Goal: Task Accomplishment & Management: Complete application form

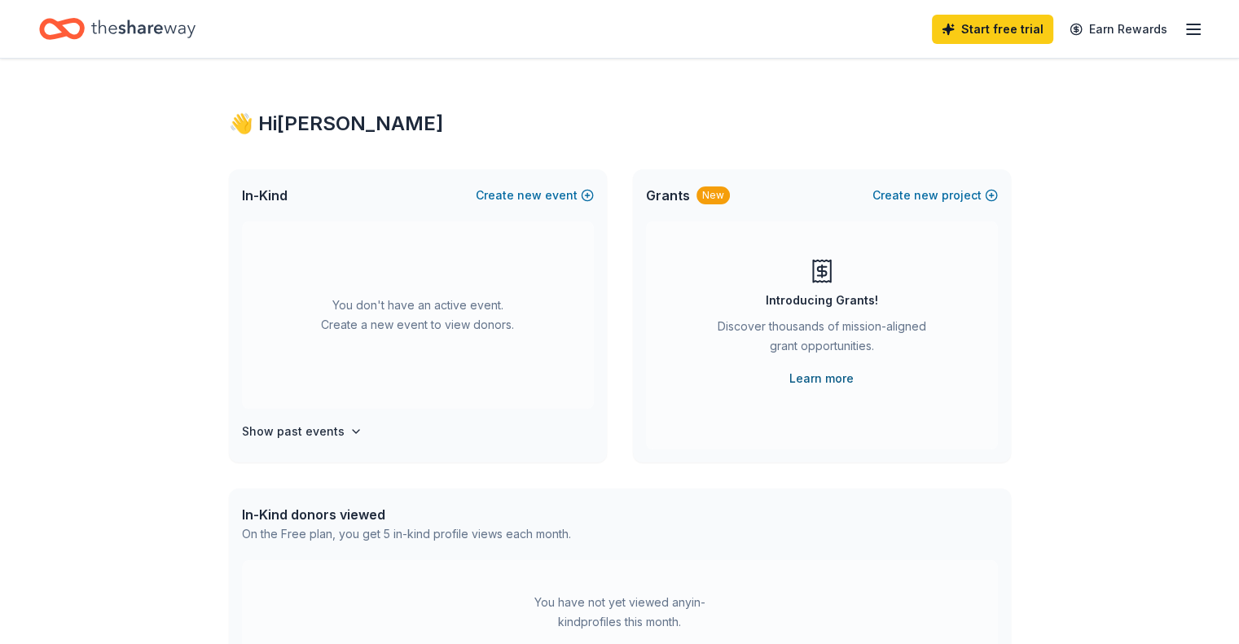
click at [820, 381] on link "Learn more" at bounding box center [821, 379] width 64 height 20
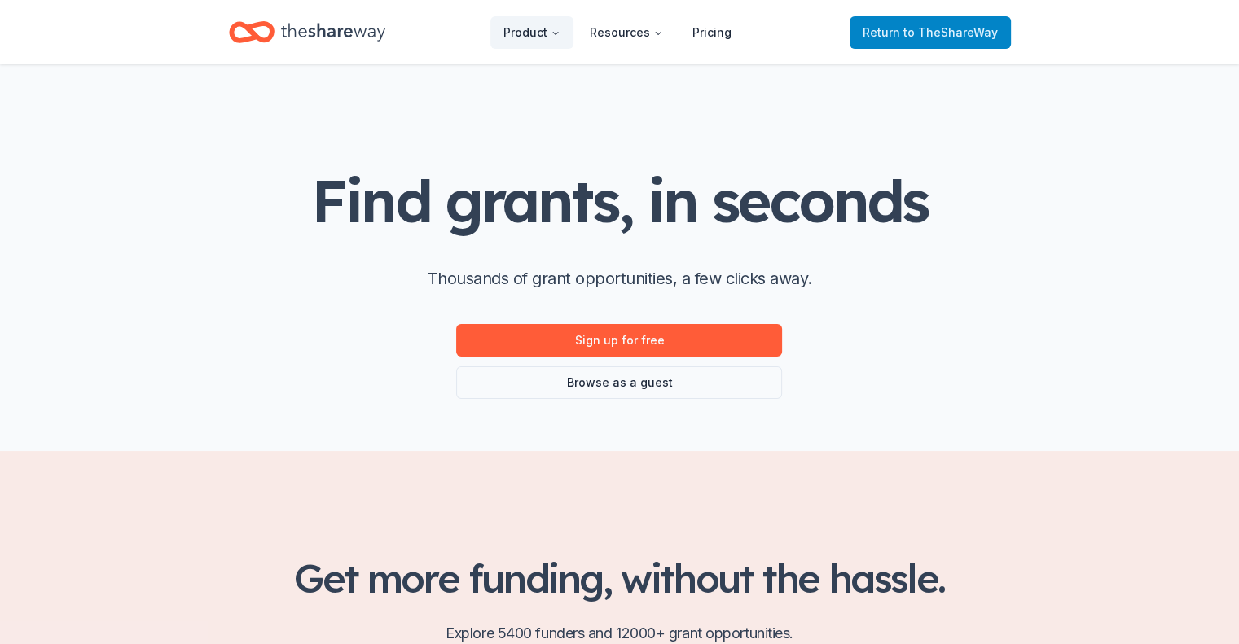
click at [934, 28] on span "to TheShareWay" at bounding box center [950, 32] width 94 height 14
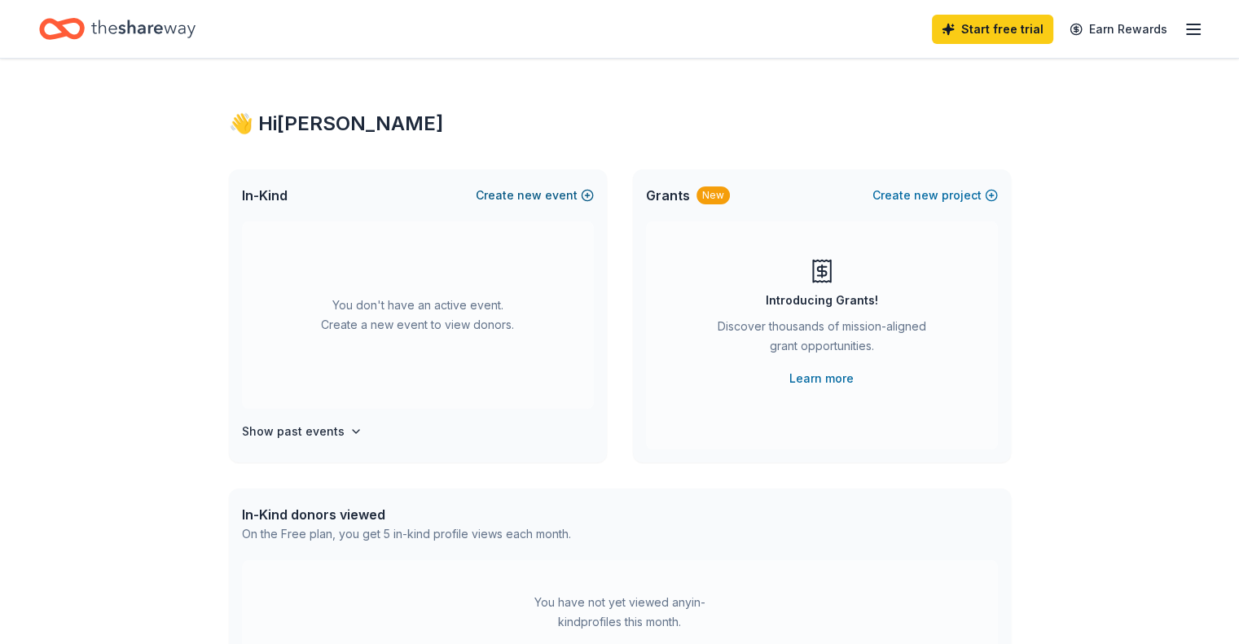
click at [532, 191] on span "new" at bounding box center [529, 196] width 24 height 20
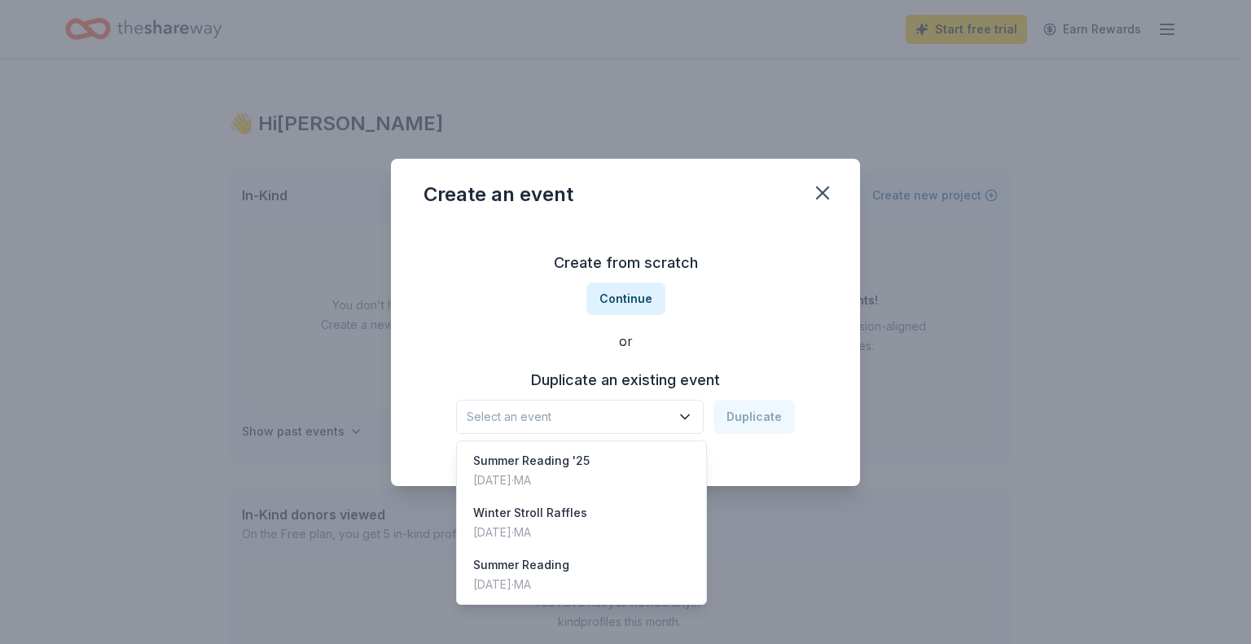
click at [692, 415] on icon "button" at bounding box center [685, 417] width 16 height 16
drag, startPoint x: 638, startPoint y: 518, endPoint x: 624, endPoint y: 523, distance: 14.7
click at [633, 521] on div "Winter Stroll Raffles Dec 07, 2024 · MA" at bounding box center [581, 523] width 243 height 52
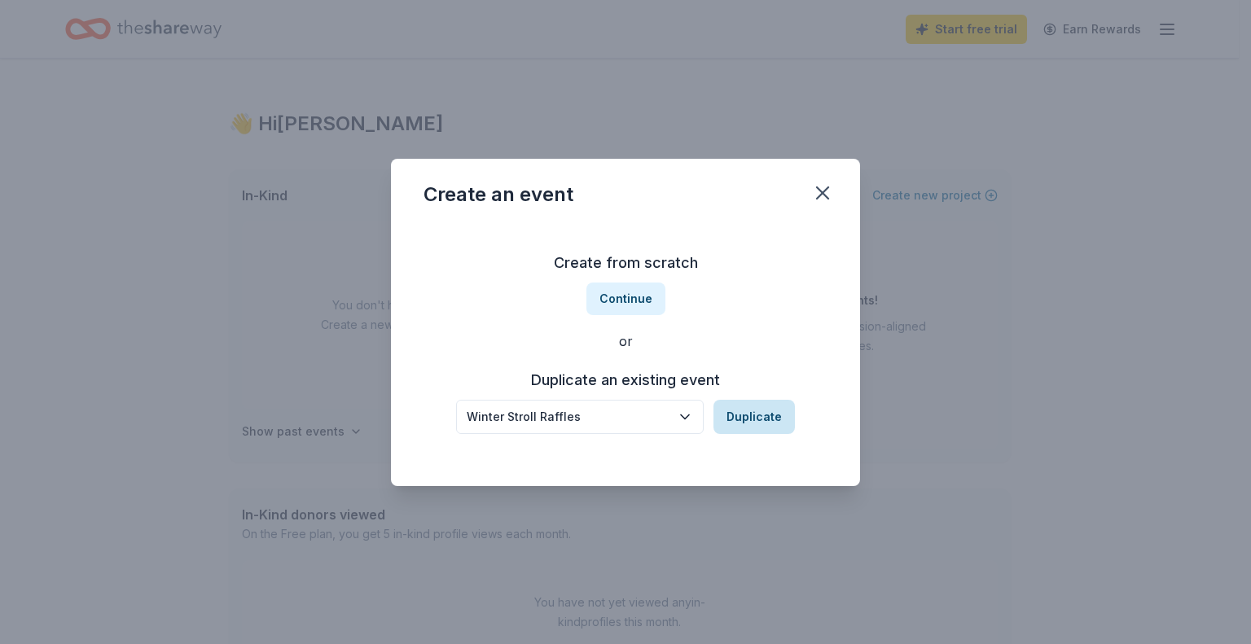
click at [778, 418] on button "Duplicate" at bounding box center [753, 417] width 81 height 34
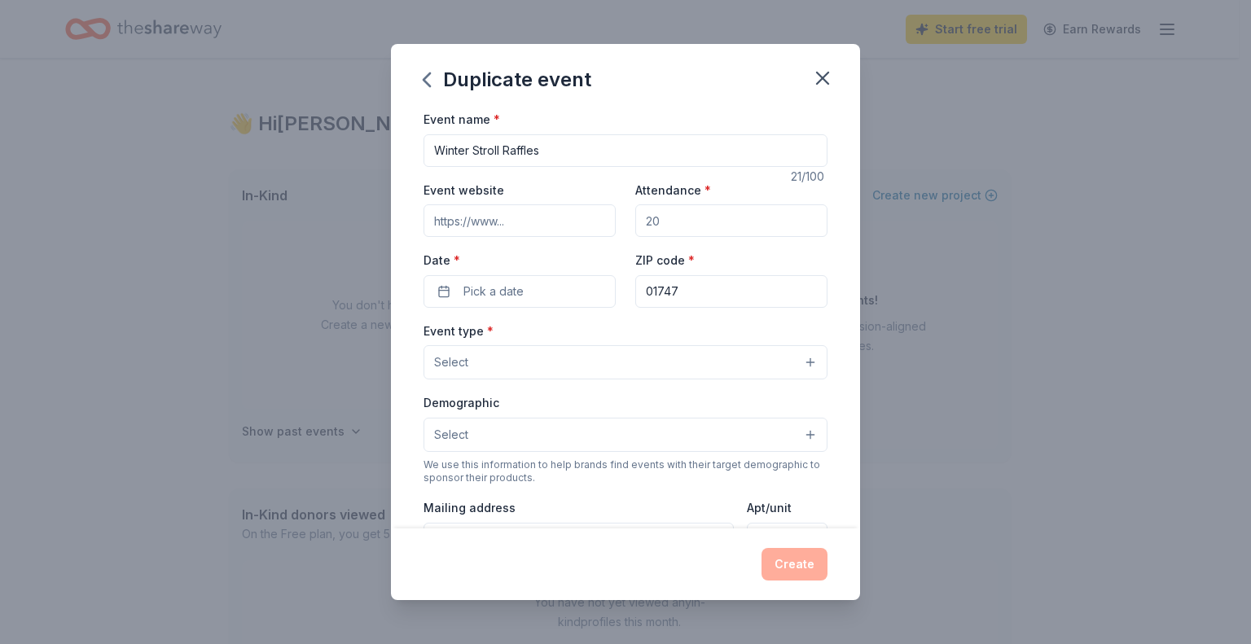
click at [775, 224] on input "Attendance *" at bounding box center [731, 220] width 192 height 33
type input "300"
click at [554, 286] on button "Pick a date" at bounding box center [519, 291] width 192 height 33
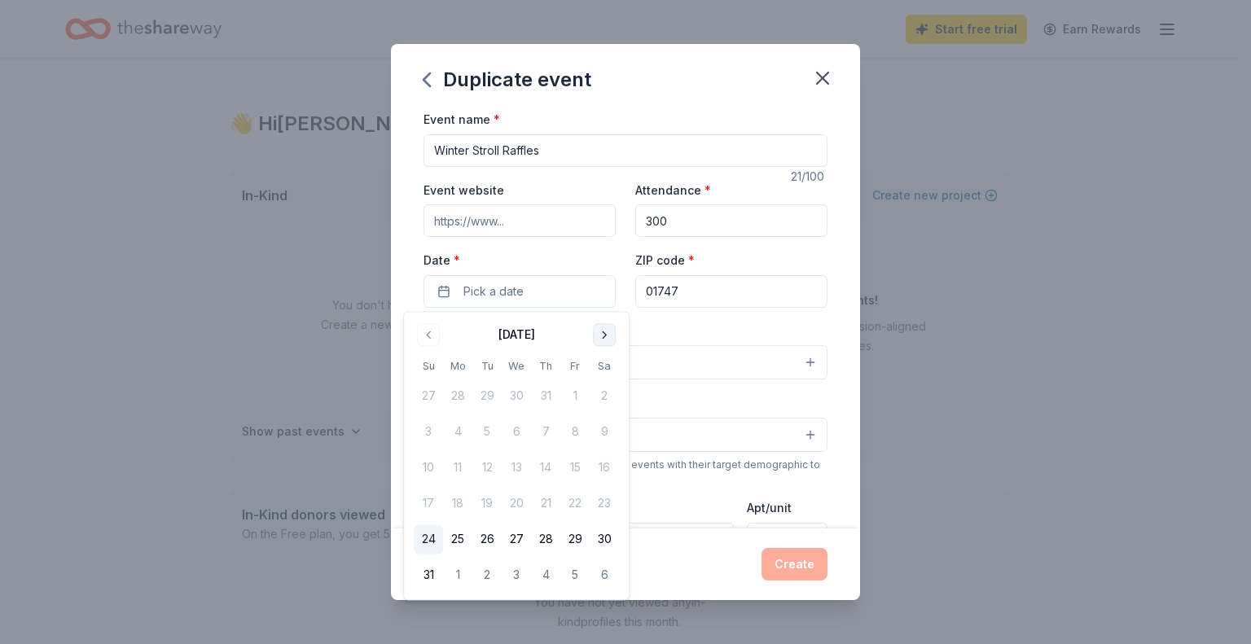
click at [607, 327] on button "Go to next month" at bounding box center [604, 334] width 23 height 23
click at [599, 331] on button "Go to next month" at bounding box center [604, 334] width 23 height 23
click at [607, 396] on button "6" at bounding box center [604, 396] width 29 height 29
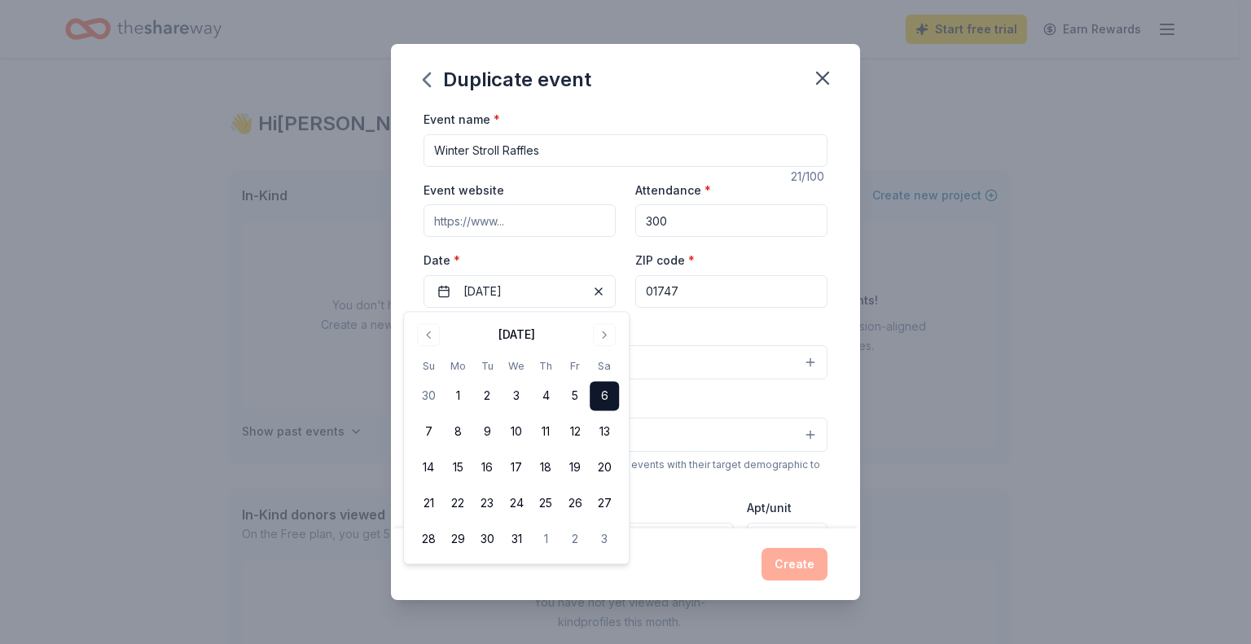
click at [730, 77] on div "Duplicate event" at bounding box center [625, 76] width 469 height 65
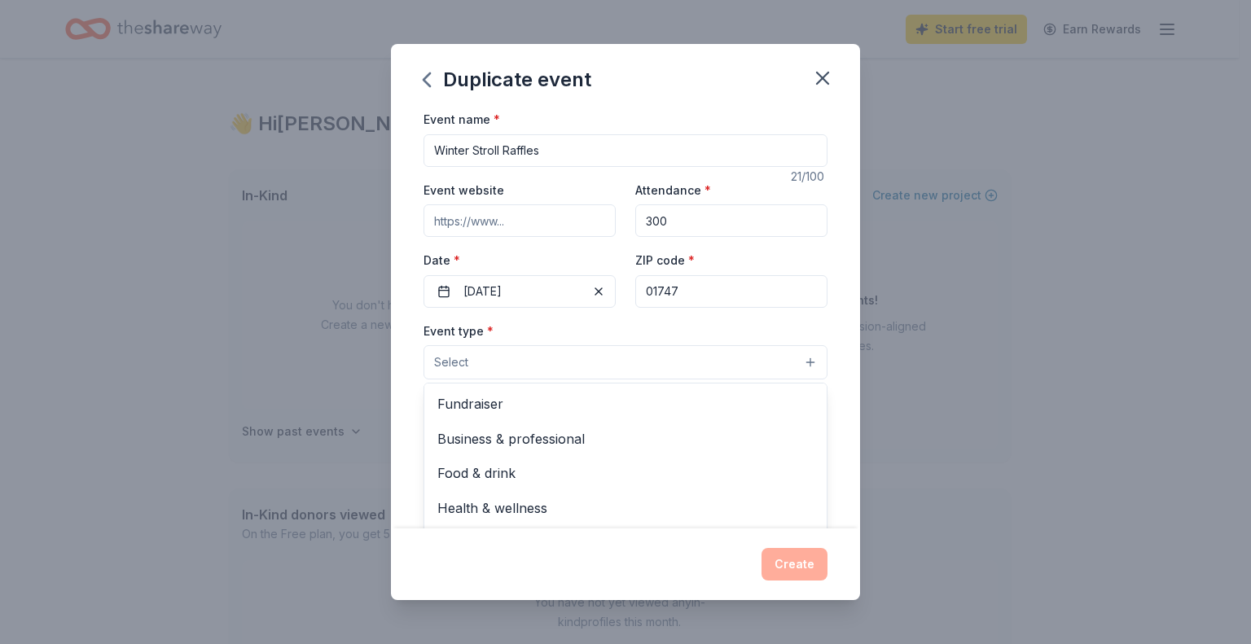
click at [622, 355] on button "Select" at bounding box center [625, 362] width 404 height 34
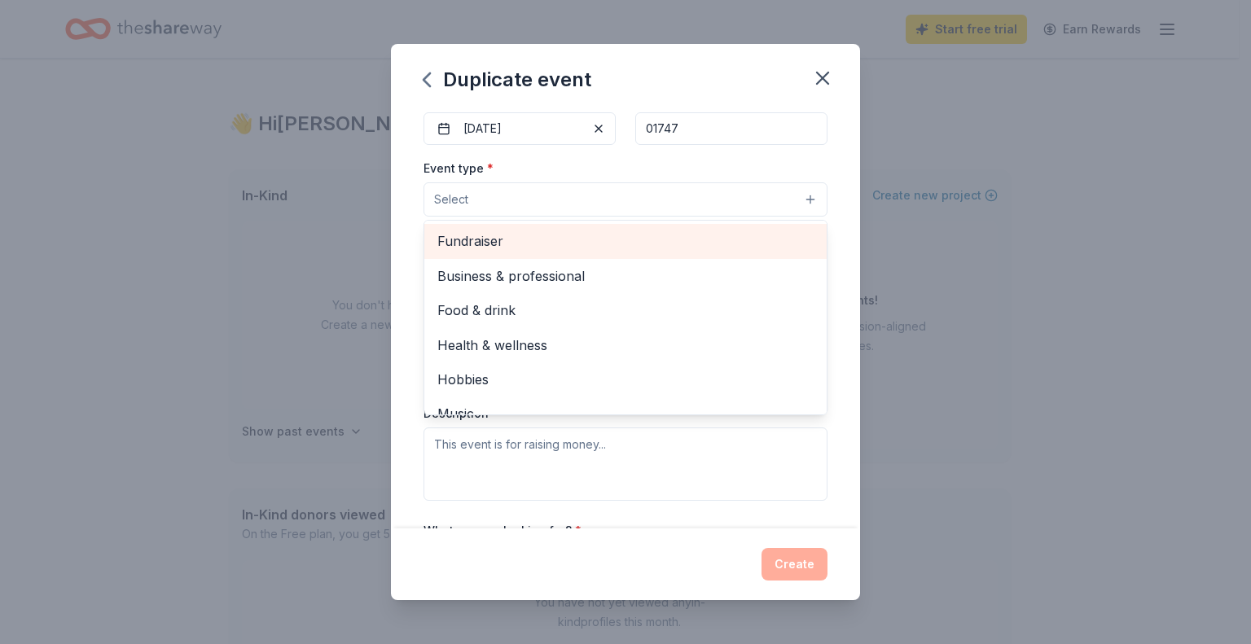
click at [500, 235] on span "Fundraiser" at bounding box center [625, 240] width 376 height 21
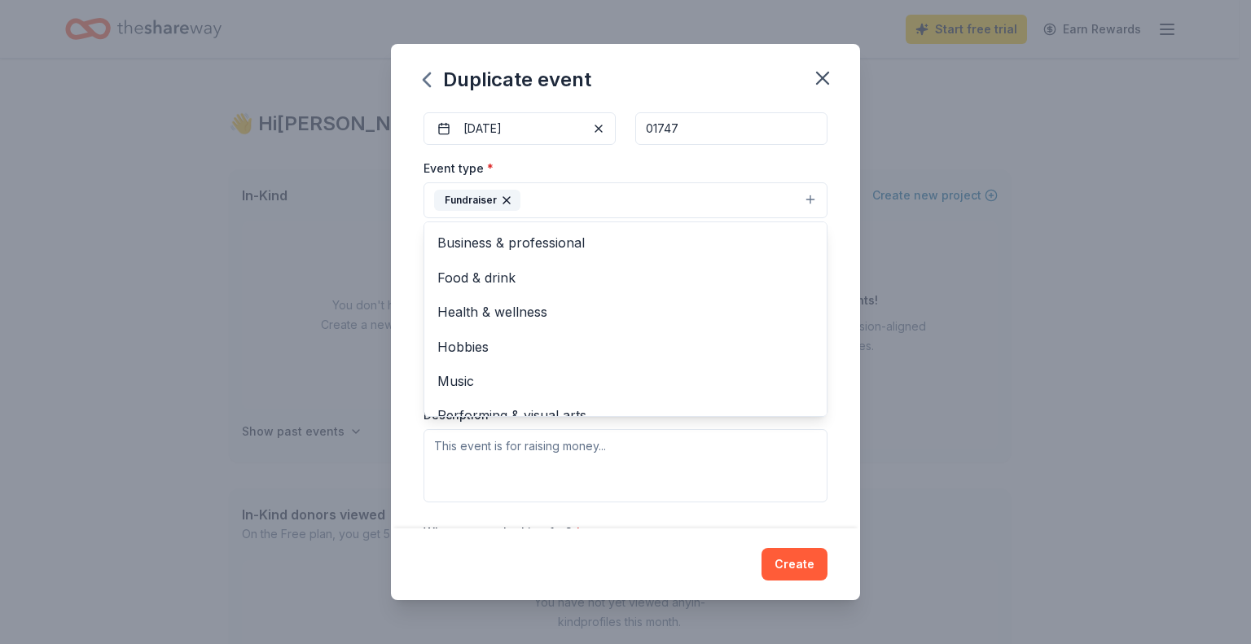
drag, startPoint x: 623, startPoint y: 489, endPoint x: 655, endPoint y: 482, distance: 33.2
click at [625, 488] on div "Event type * Fundraiser Business & professional Food & drink Health & wellness …" at bounding box center [625, 330] width 404 height 344
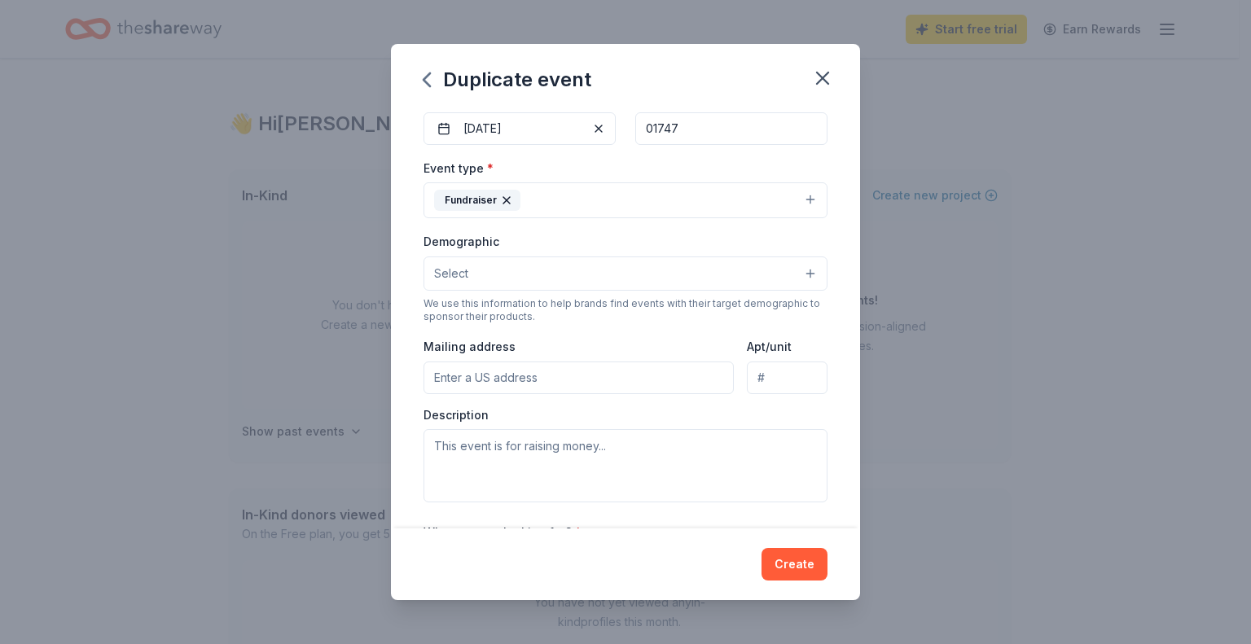
click at [672, 374] on input "Mailing address" at bounding box center [578, 378] width 310 height 33
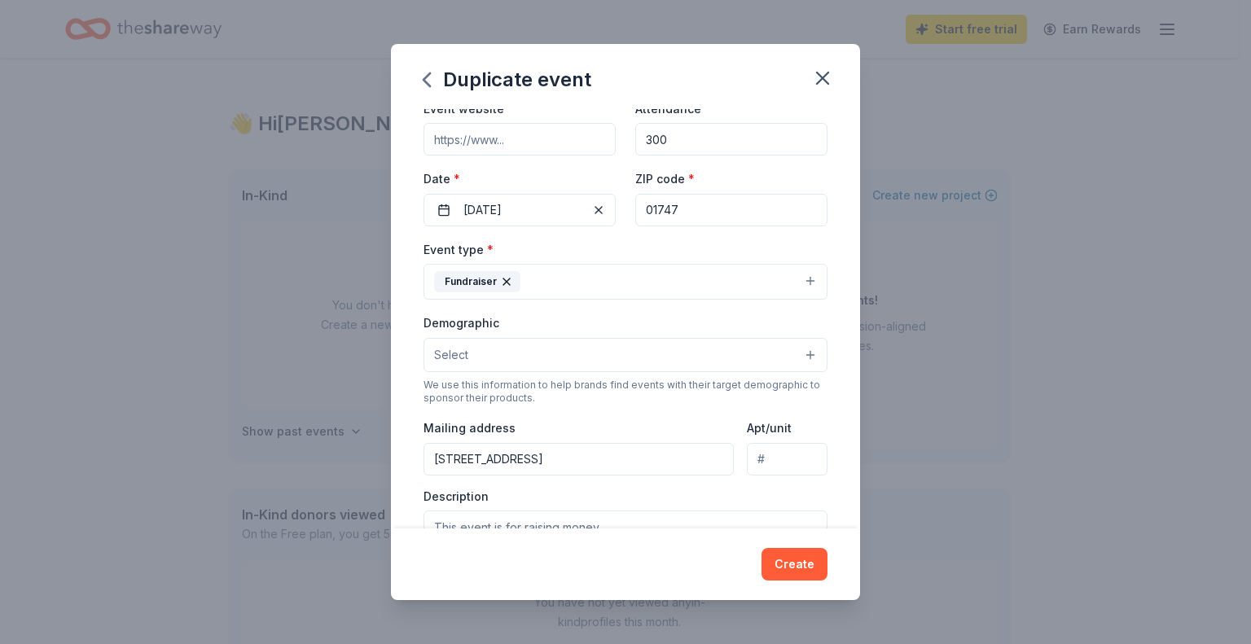
type input "50 Hopedale Street, Hopedale, MA, 01747"
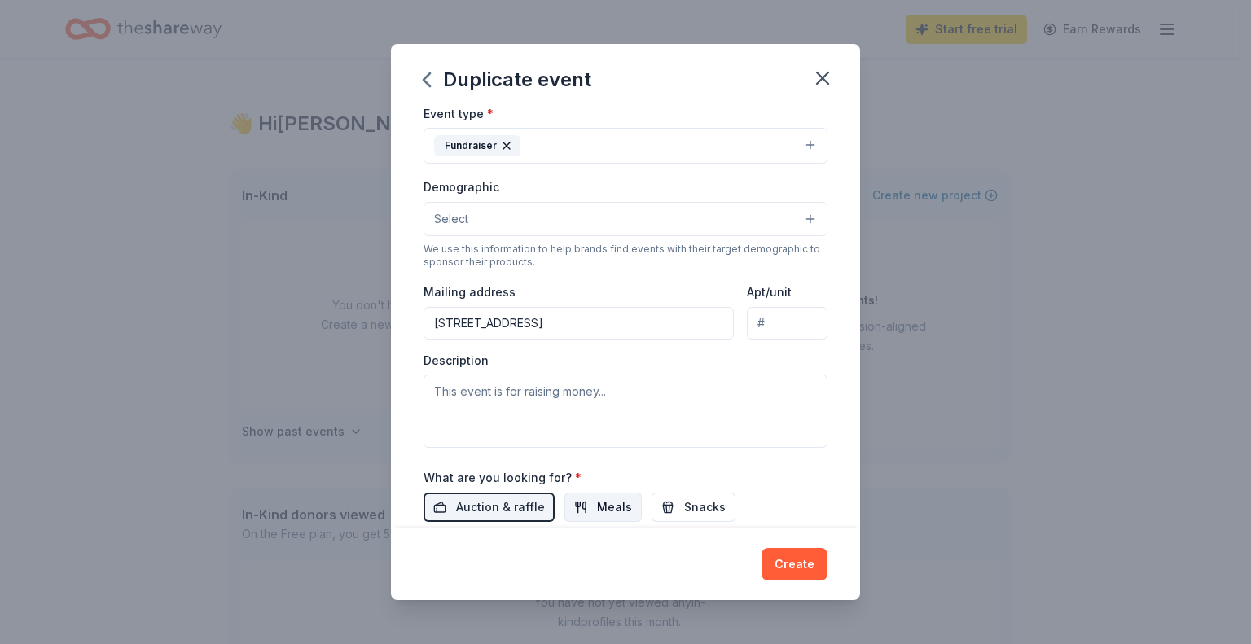
scroll to position [244, 0]
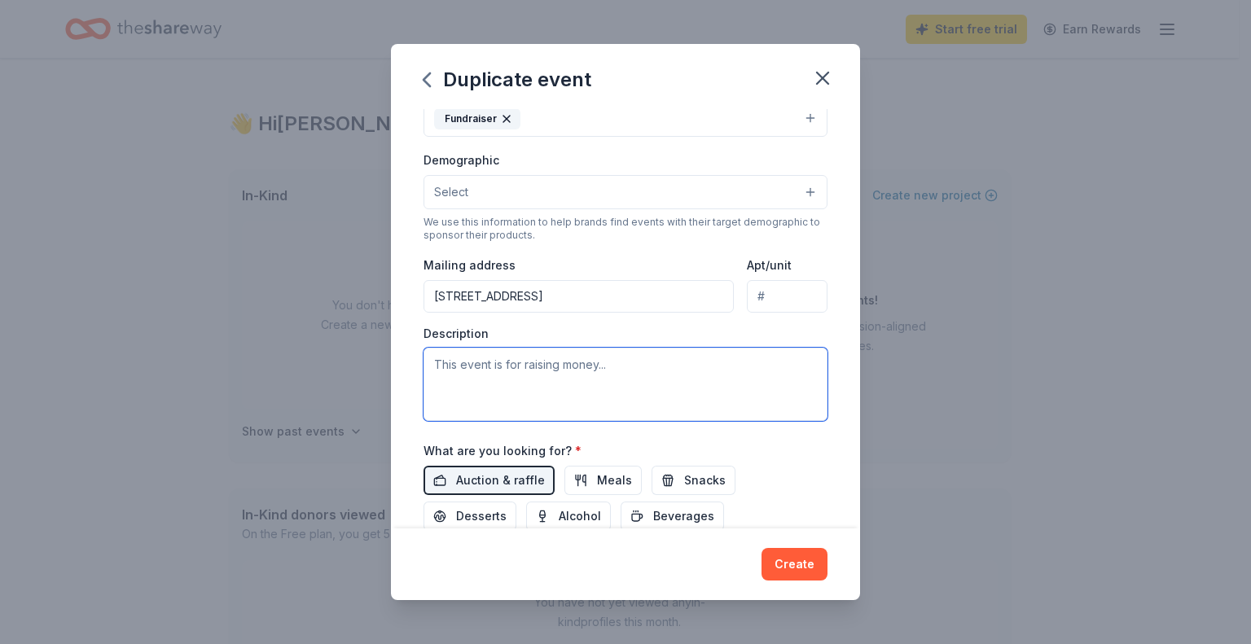
click at [636, 395] on textarea at bounding box center [625, 384] width 404 height 73
click at [639, 364] on textarea at bounding box center [625, 384] width 404 height 73
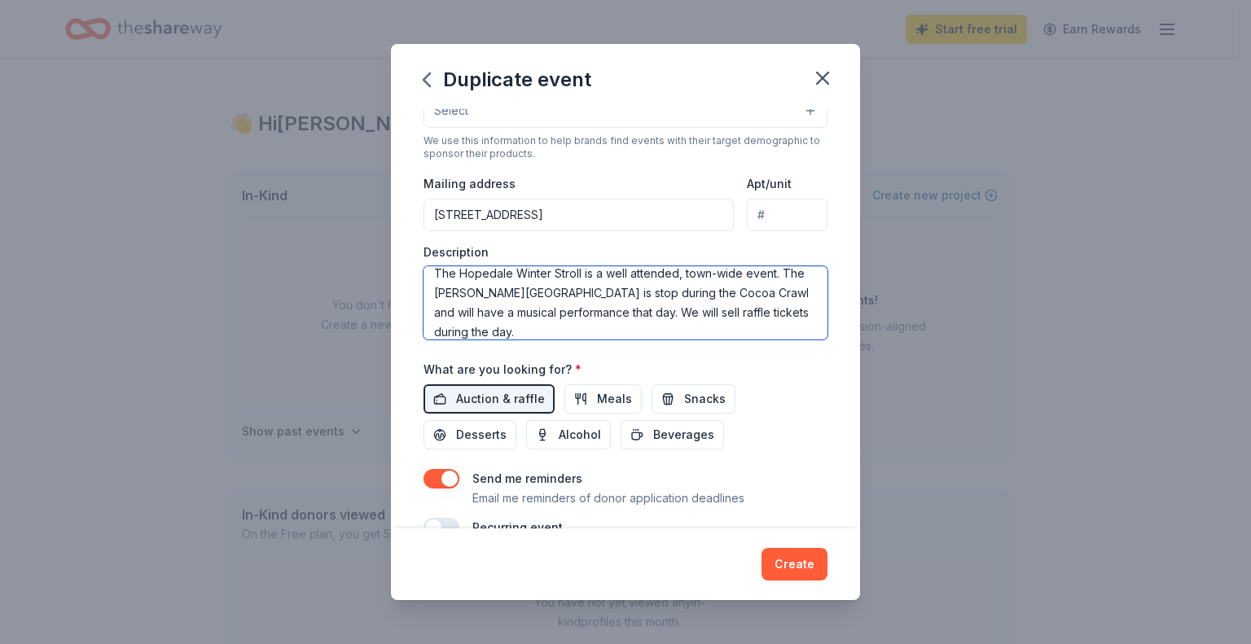
scroll to position [407, 0]
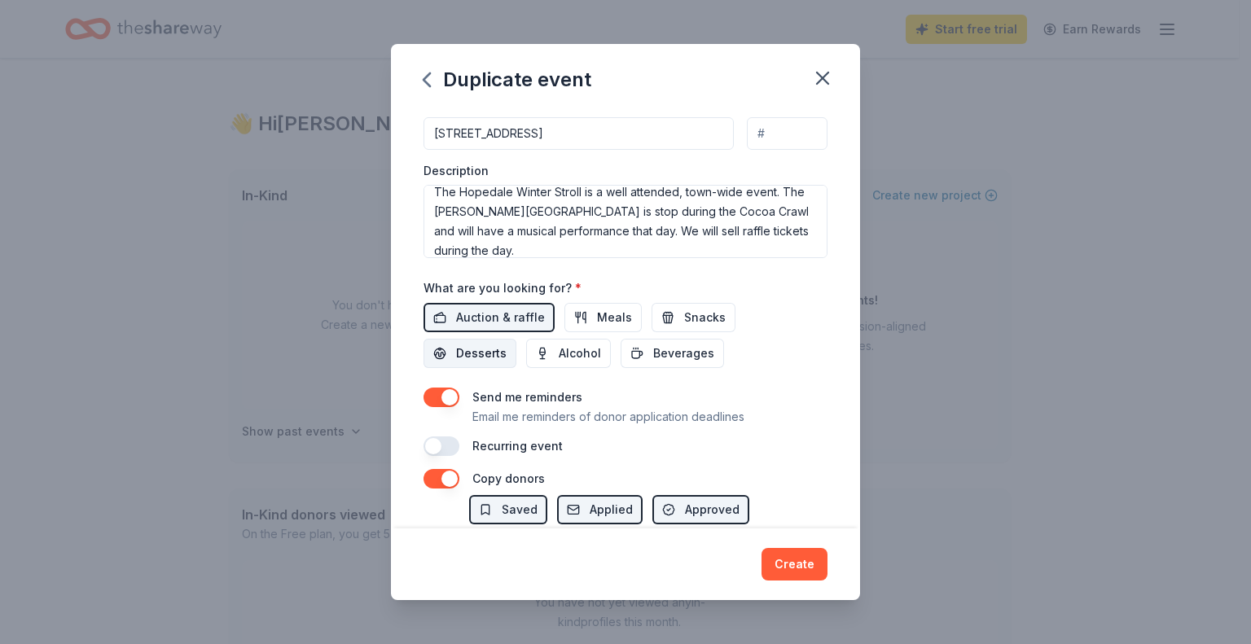
click at [471, 352] on span "Desserts" at bounding box center [481, 354] width 50 height 20
drag, startPoint x: 691, startPoint y: 316, endPoint x: 772, endPoint y: 348, distance: 87.4
click at [691, 316] on span "Snacks" at bounding box center [705, 318] width 42 height 20
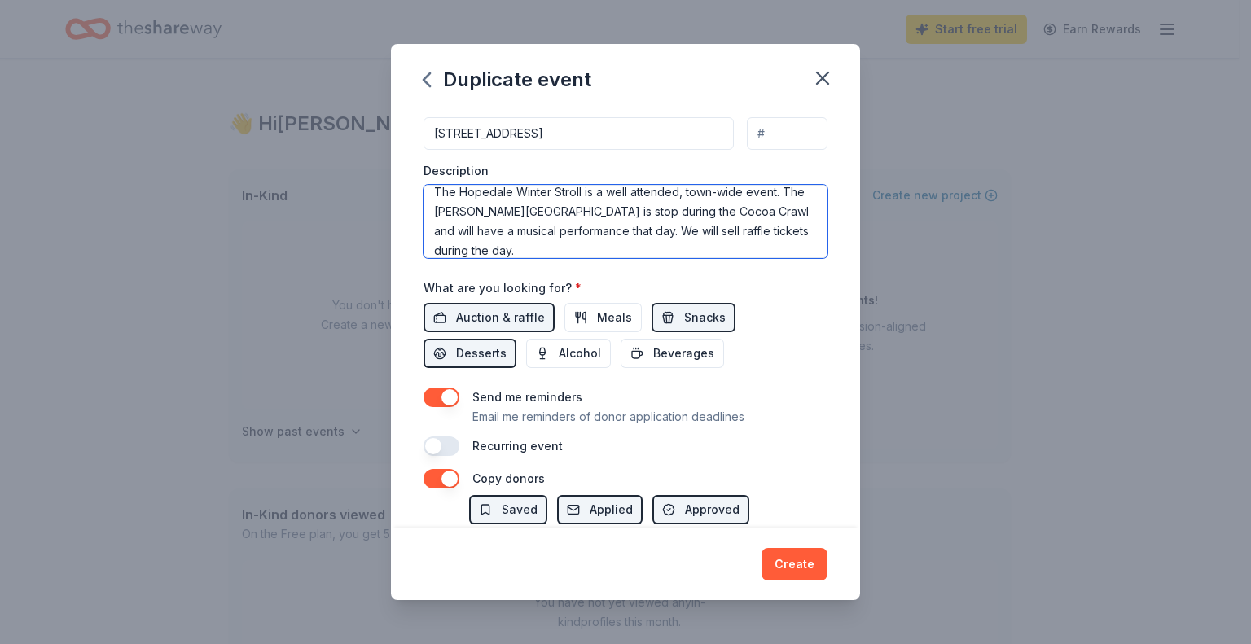
click at [765, 208] on textarea "The Hopedale Winter Stroll is a well attended, town-wide event. The Bancroft Me…" at bounding box center [625, 221] width 404 height 73
click at [643, 247] on textarea "The Hopedale Winter Stroll is a well attended, town-wide event. The Bancroft Me…" at bounding box center [625, 221] width 404 height 73
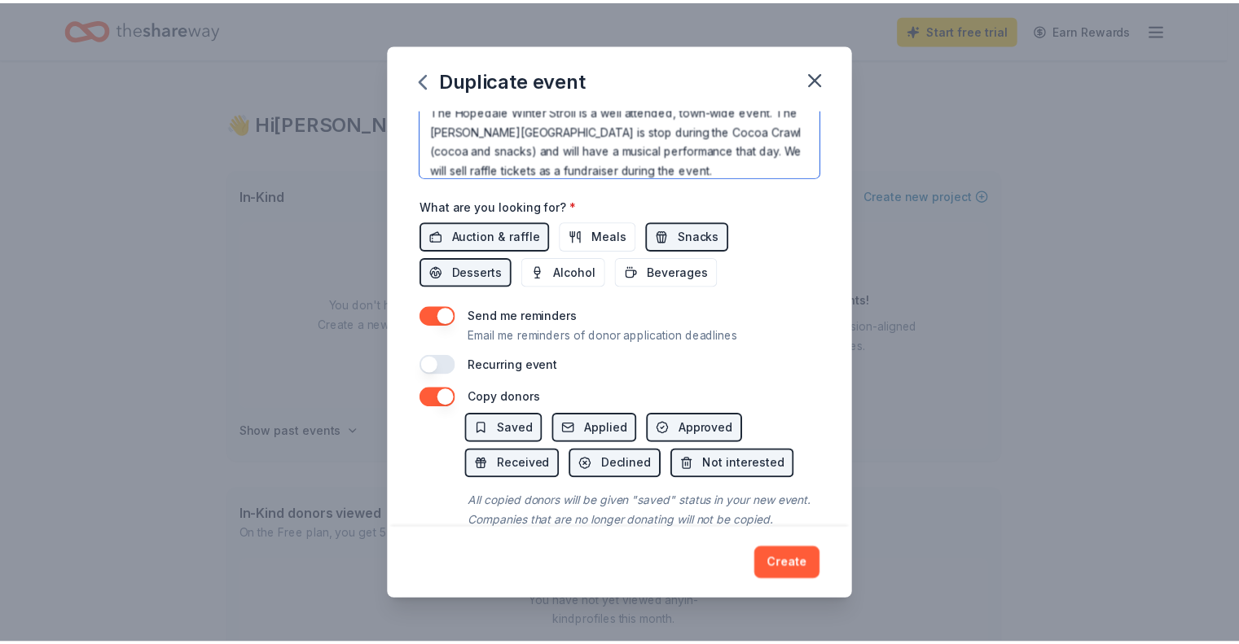
scroll to position [538, 0]
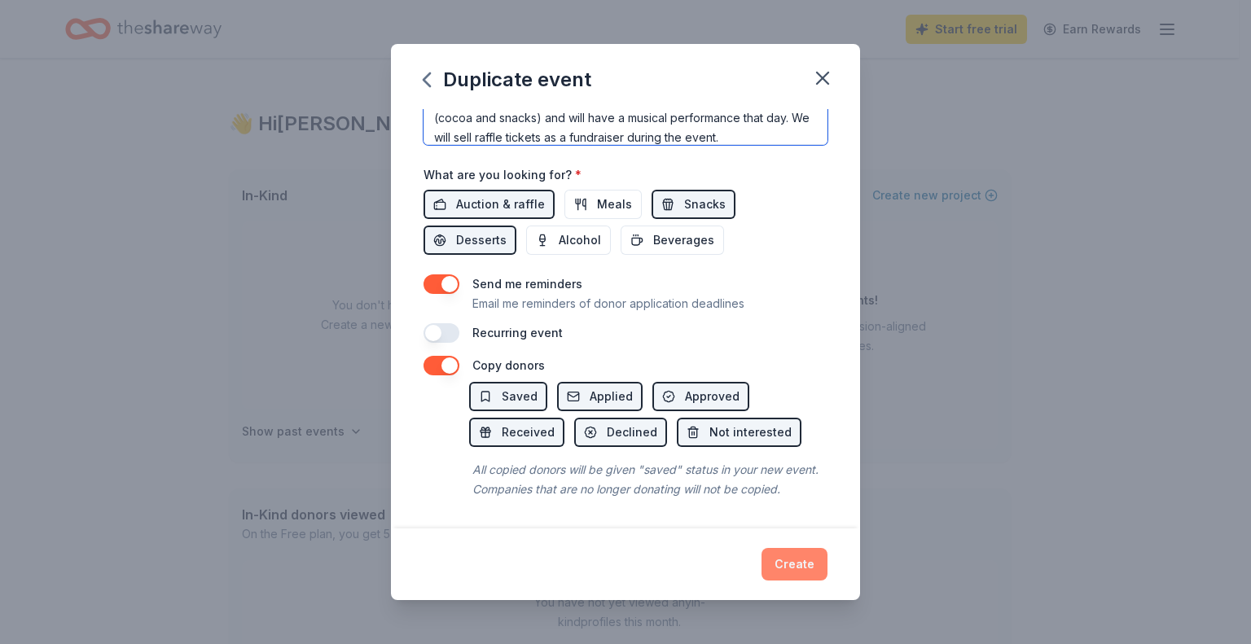
type textarea "The Hopedale Winter Stroll is a well attended, town-wide event. The [PERSON_NAM…"
click at [788, 568] on button "Create" at bounding box center [794, 564] width 66 height 33
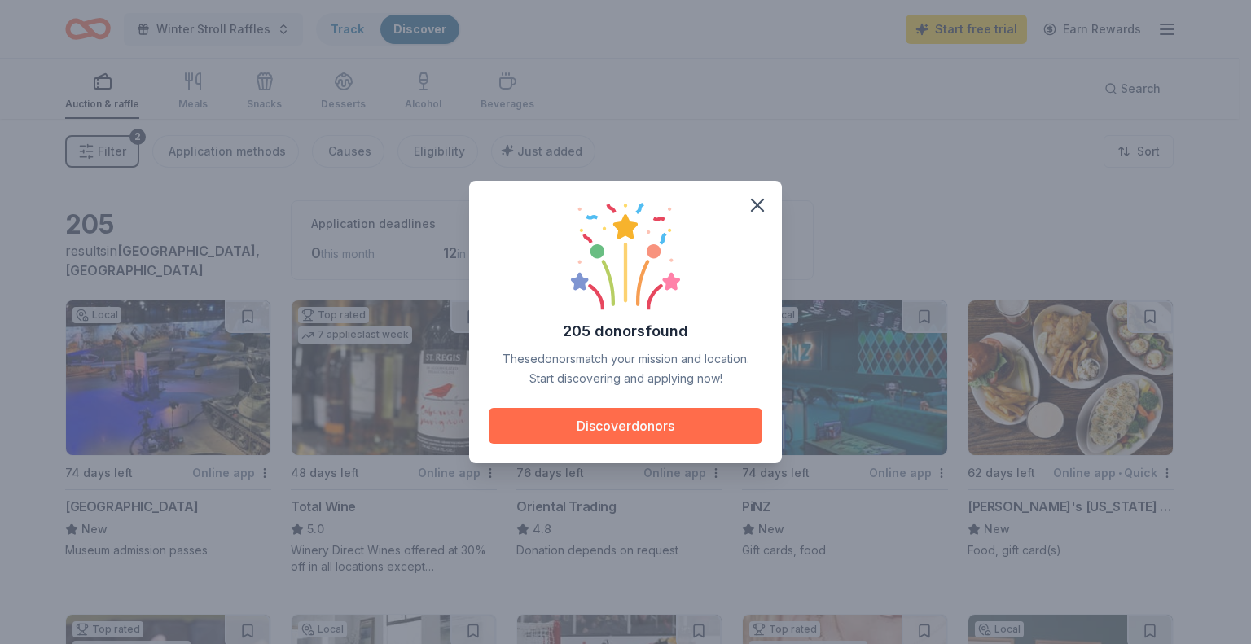
click at [638, 429] on button "Discover donors" at bounding box center [626, 426] width 274 height 36
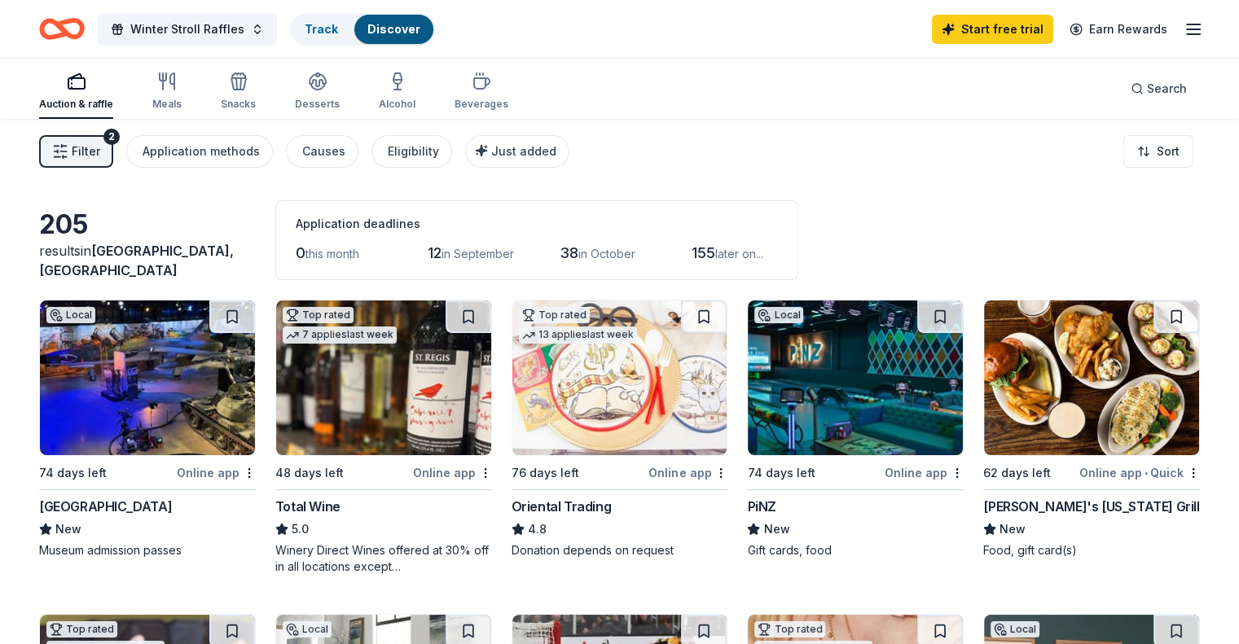
click at [585, 405] on img at bounding box center [619, 377] width 215 height 155
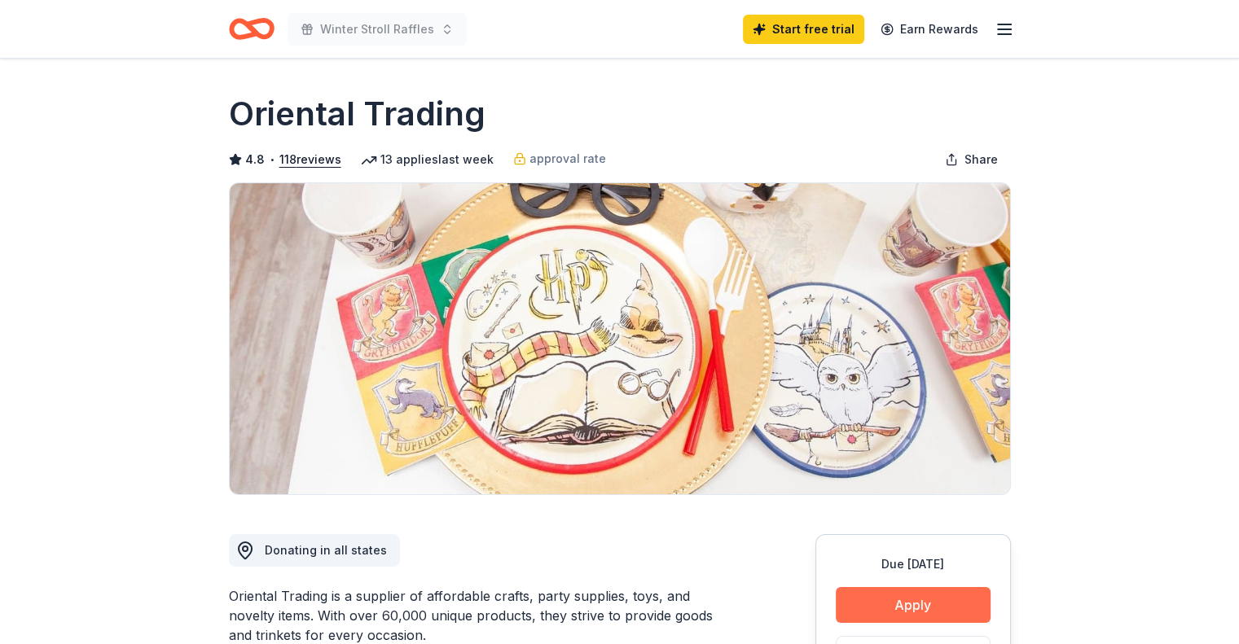
click at [887, 599] on button "Apply" at bounding box center [912, 605] width 155 height 36
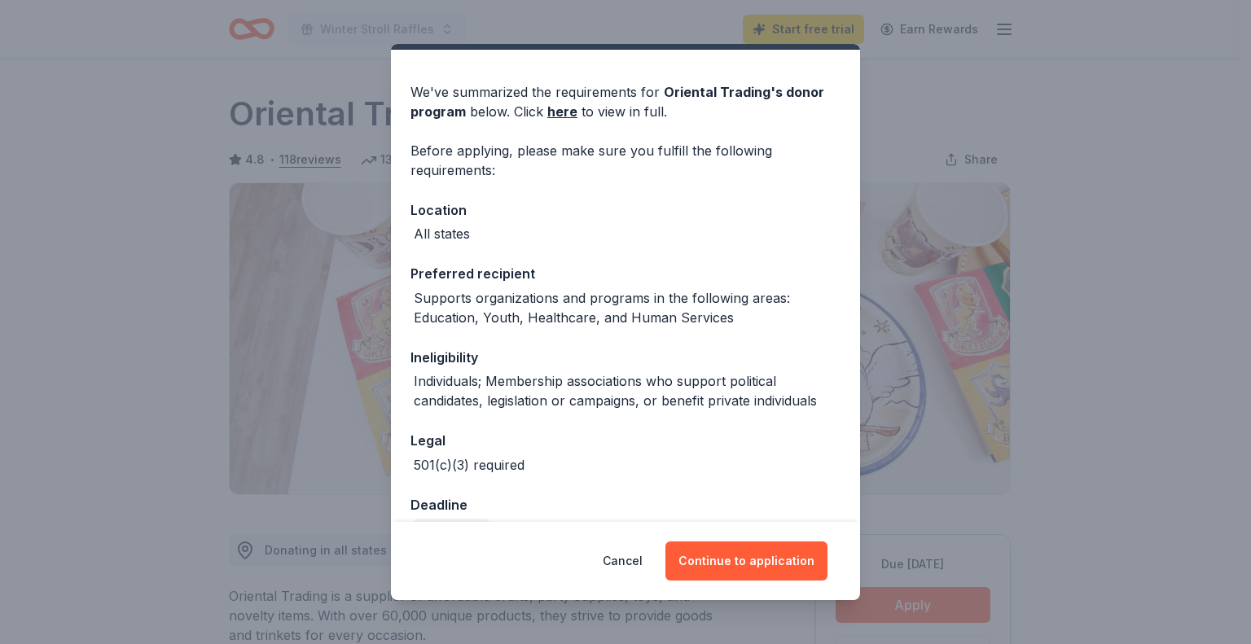
scroll to position [78, 0]
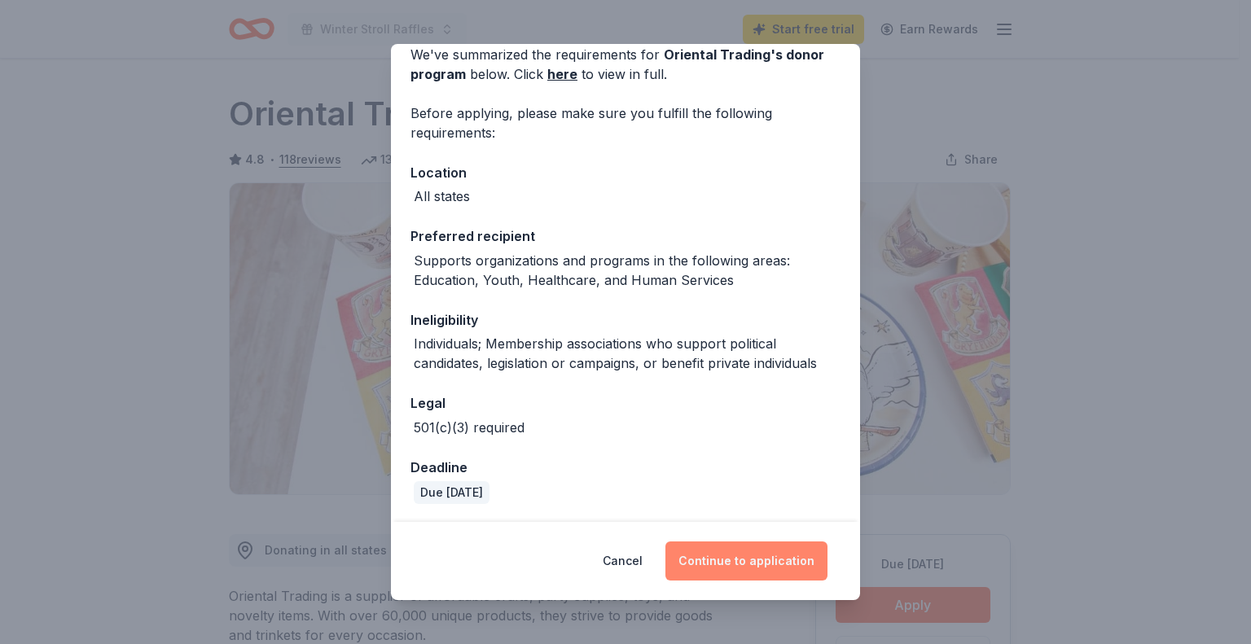
click at [765, 559] on button "Continue to application" at bounding box center [746, 560] width 162 height 39
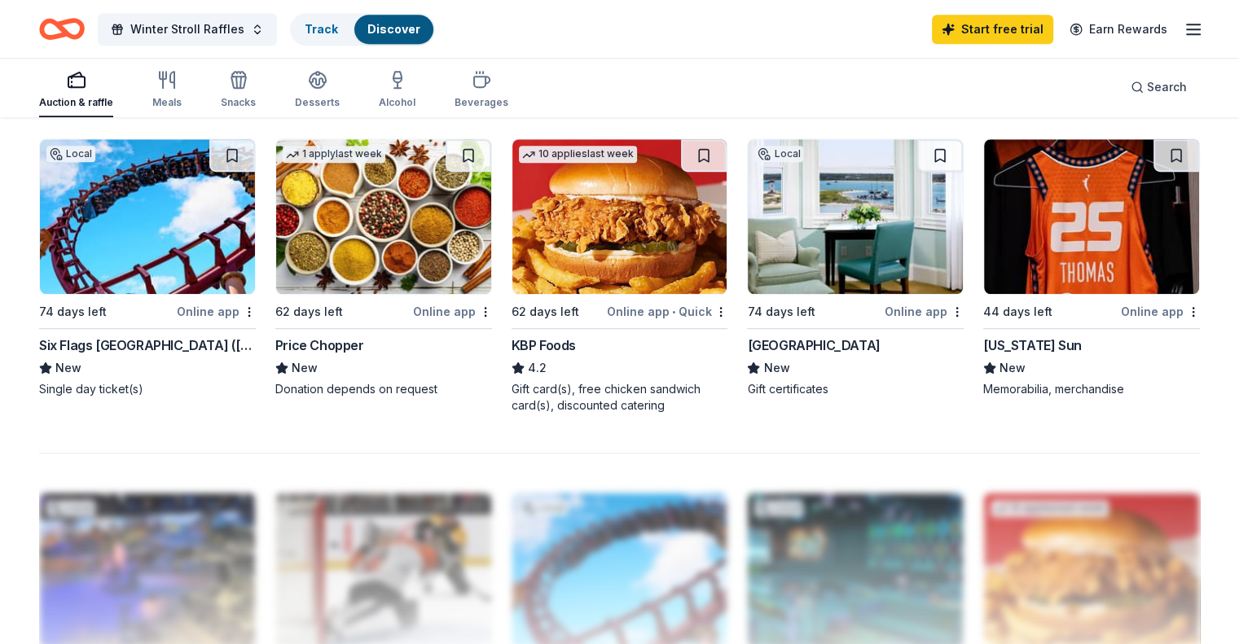
scroll to position [1140, 0]
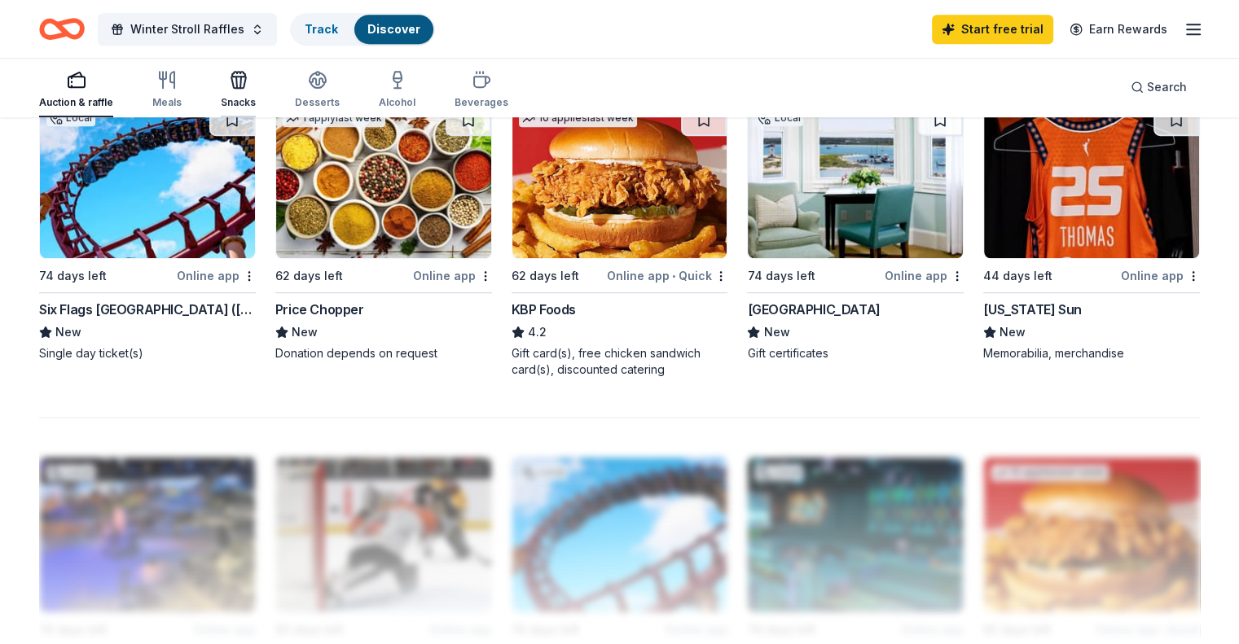
click at [246, 77] on icon "button" at bounding box center [238, 82] width 15 height 11
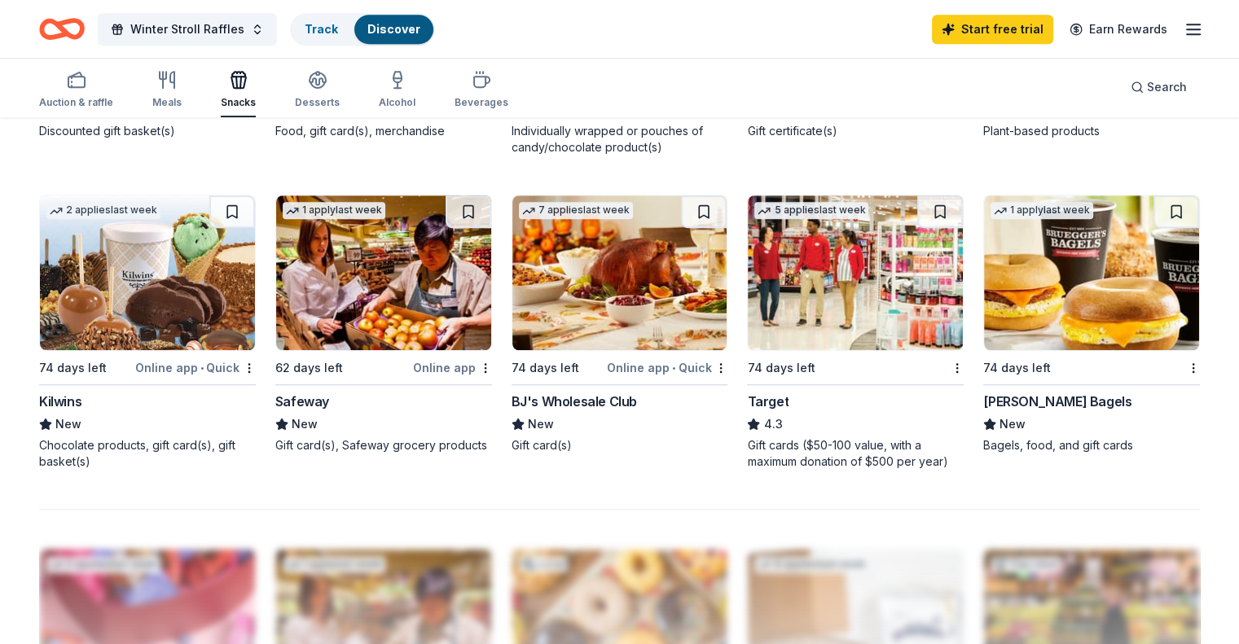
scroll to position [977, 0]
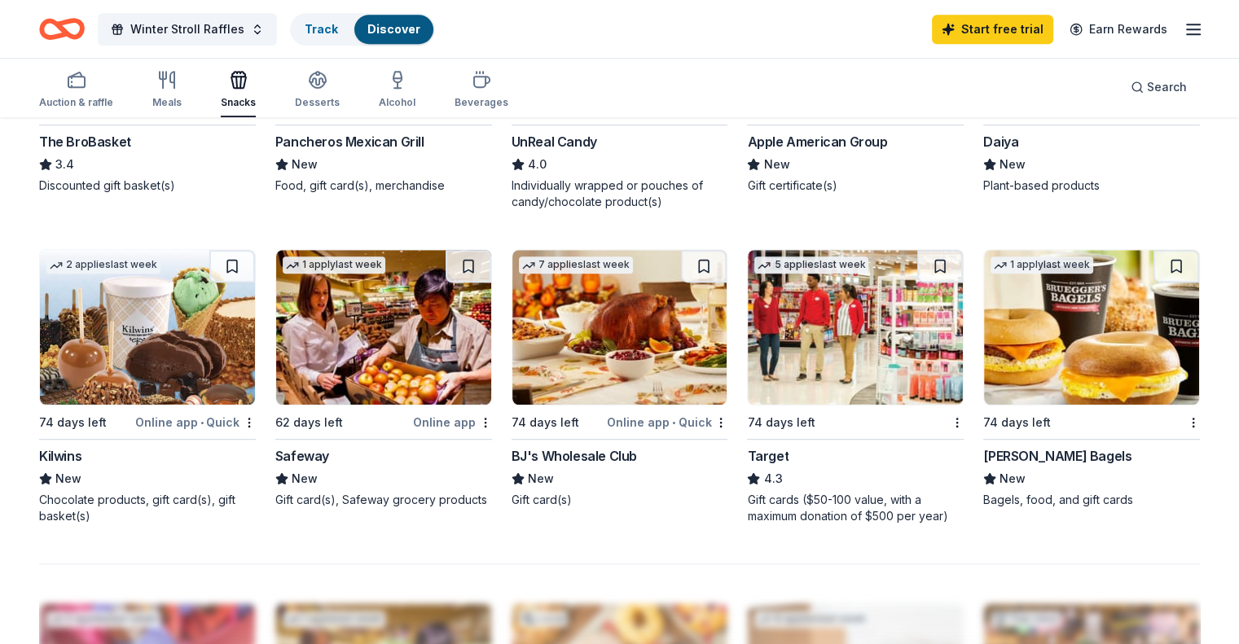
click at [612, 450] on div "BJ's Wholesale Club" at bounding box center [573, 456] width 125 height 20
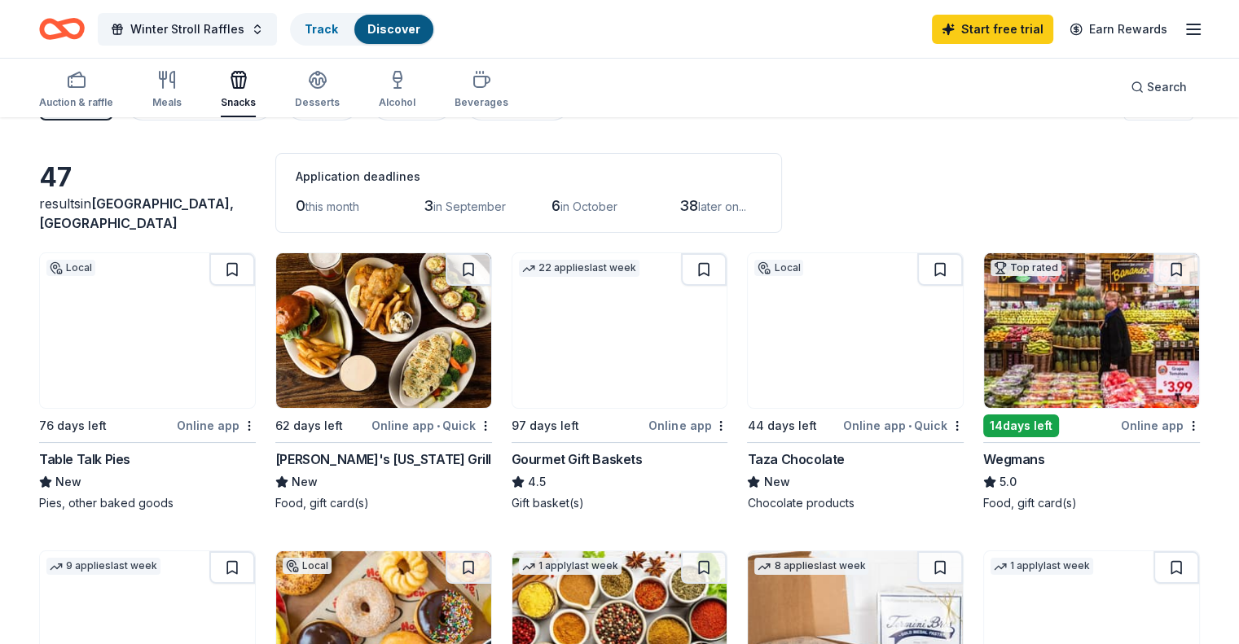
scroll to position [0, 0]
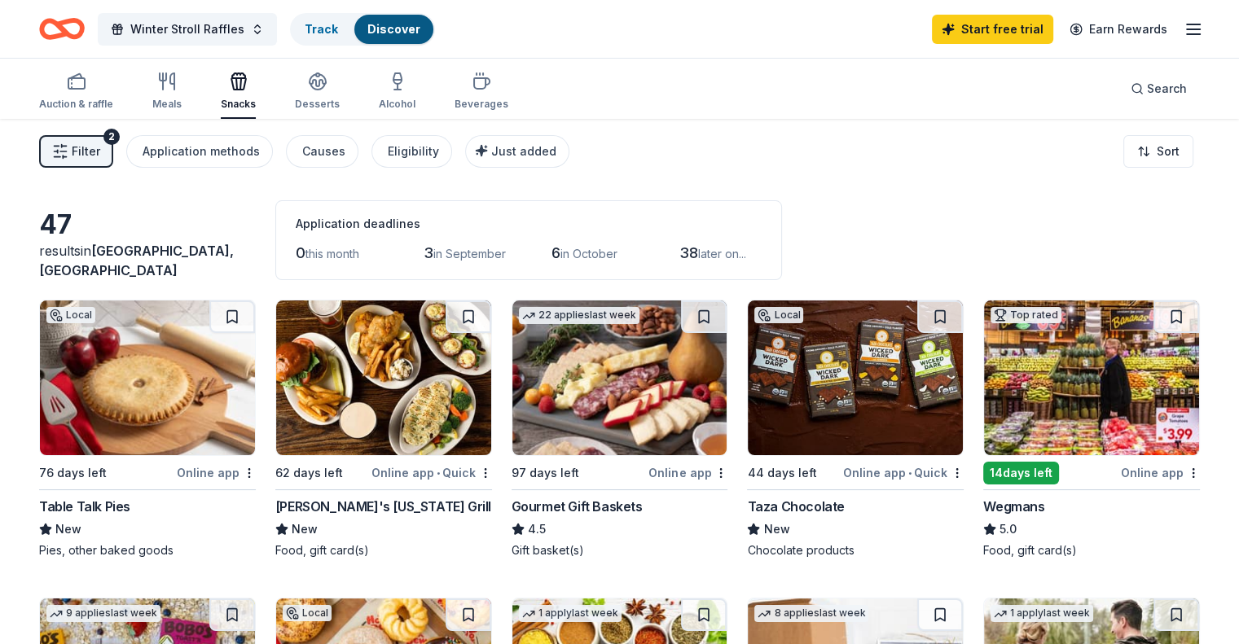
click at [82, 28] on icon "Home" at bounding box center [69, 28] width 25 height 16
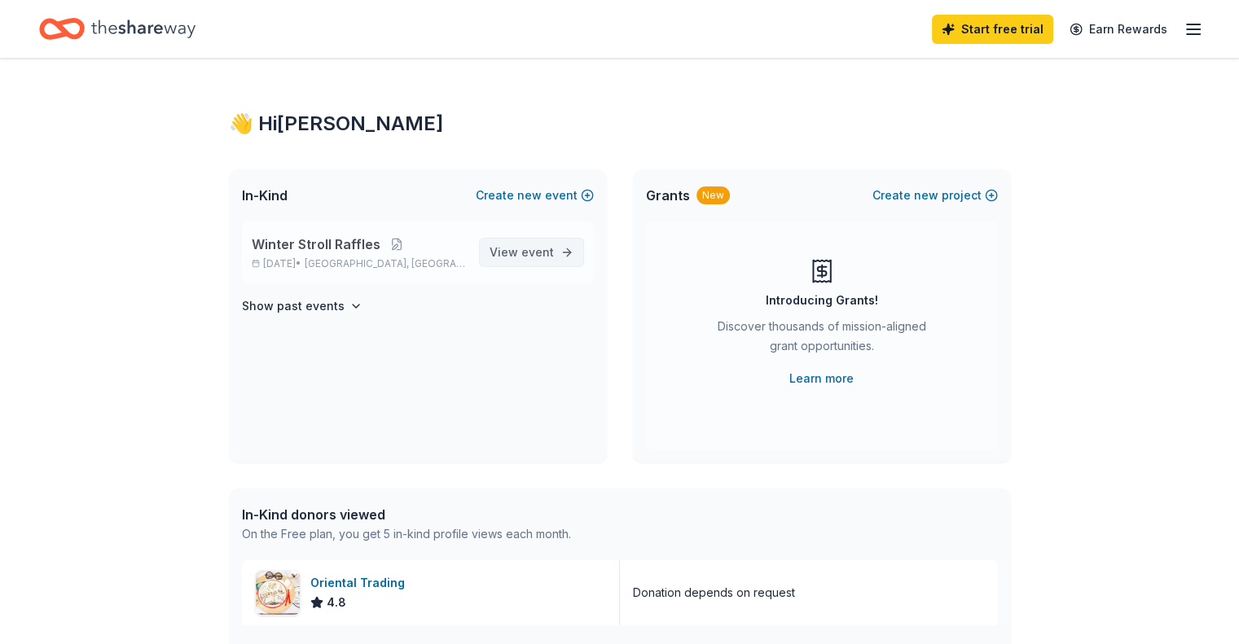
click at [524, 247] on span "event" at bounding box center [537, 252] width 33 height 14
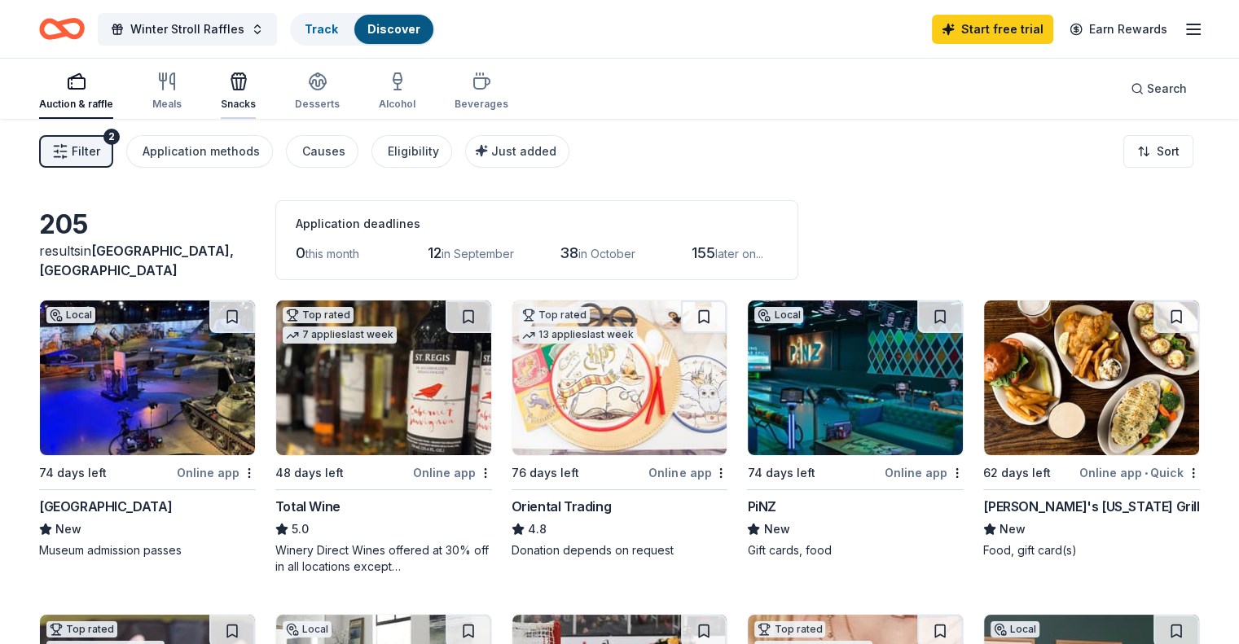
click at [256, 94] on div "Snacks" at bounding box center [238, 91] width 35 height 39
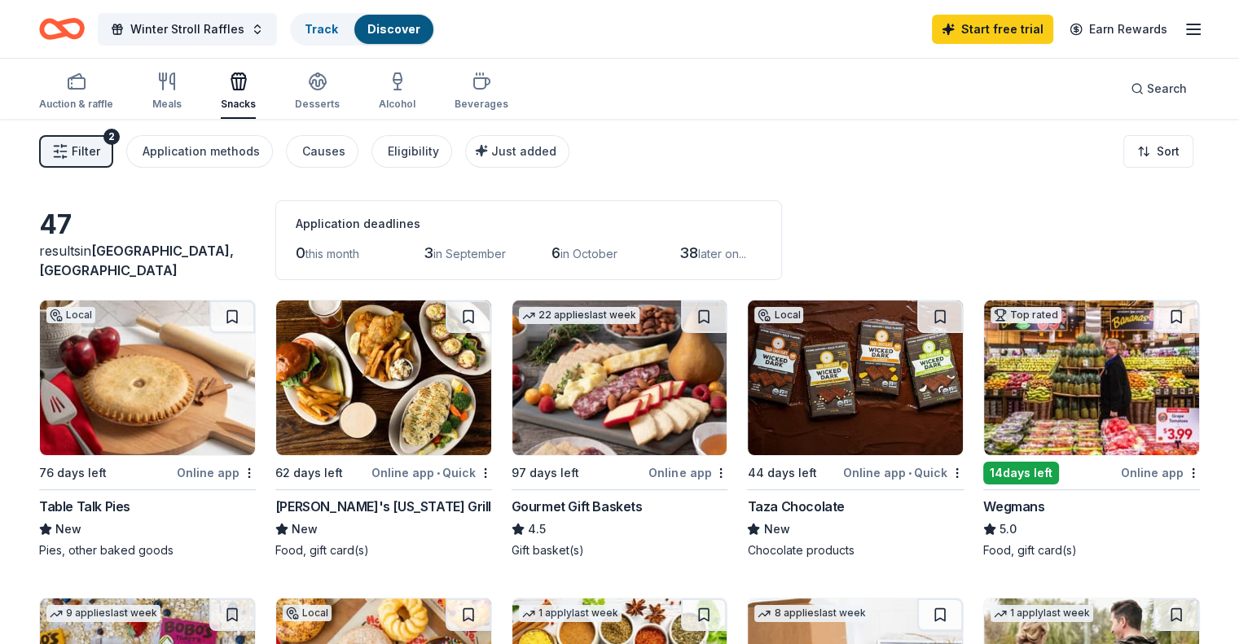
click at [1032, 473] on div "14 days left" at bounding box center [1021, 473] width 76 height 23
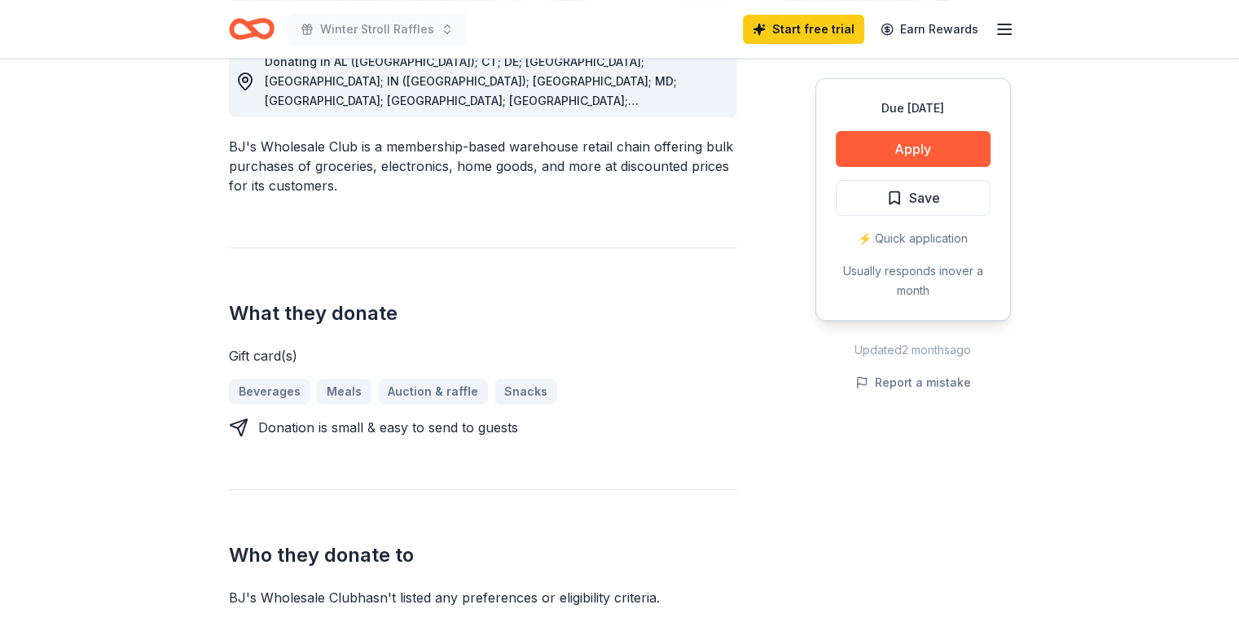
scroll to position [489, 0]
click at [935, 142] on button "Apply" at bounding box center [912, 149] width 155 height 36
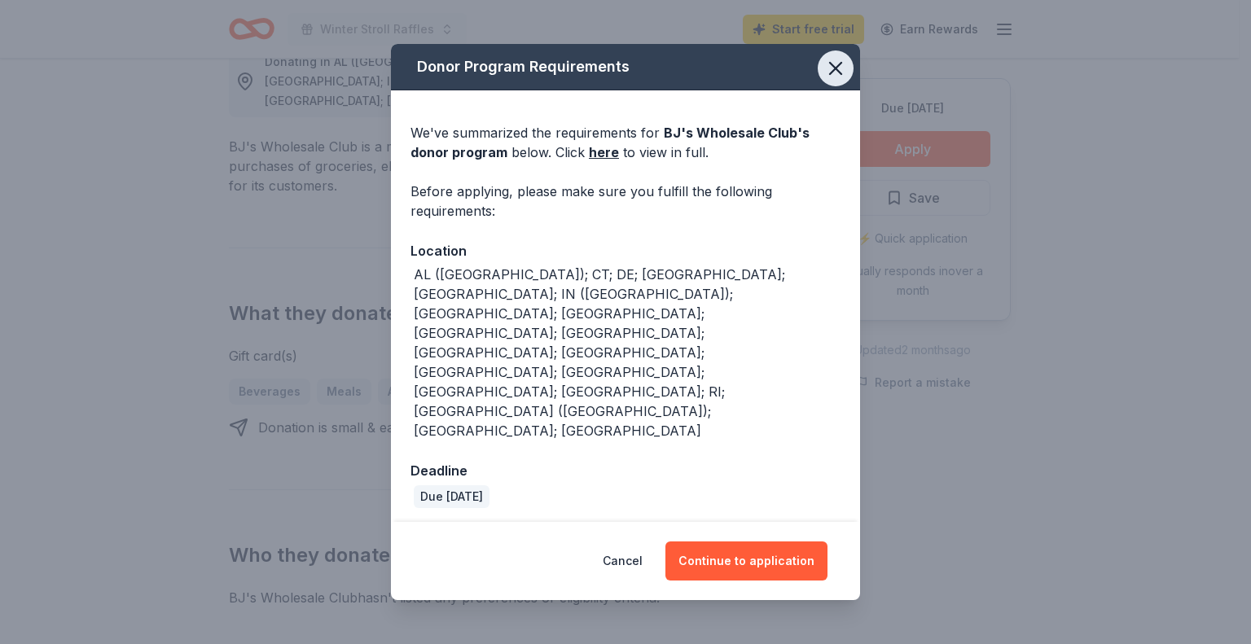
click at [838, 80] on icon "button" at bounding box center [835, 68] width 23 height 23
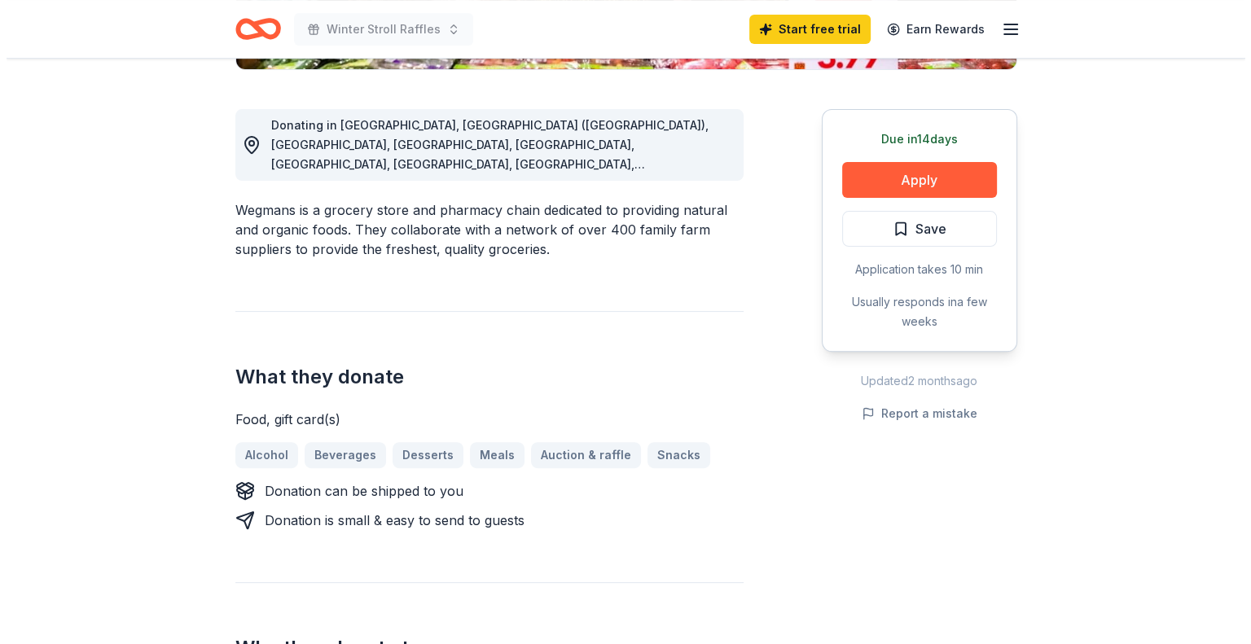
scroll to position [407, 0]
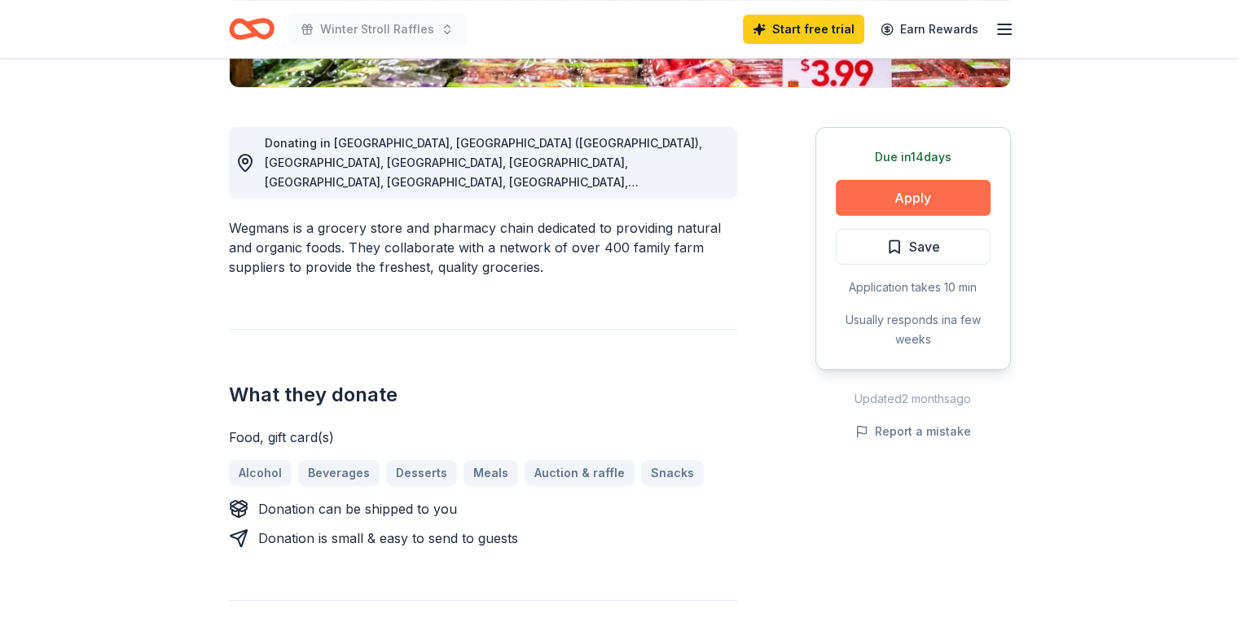
click at [937, 191] on button "Apply" at bounding box center [912, 198] width 155 height 36
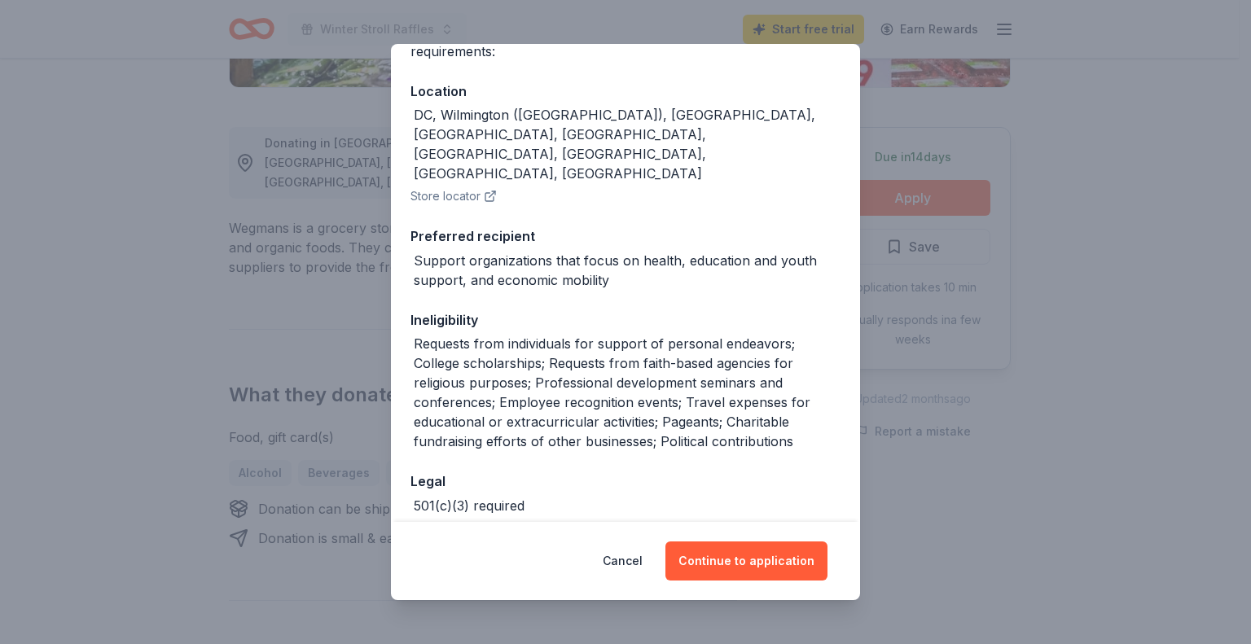
scroll to position [179, 0]
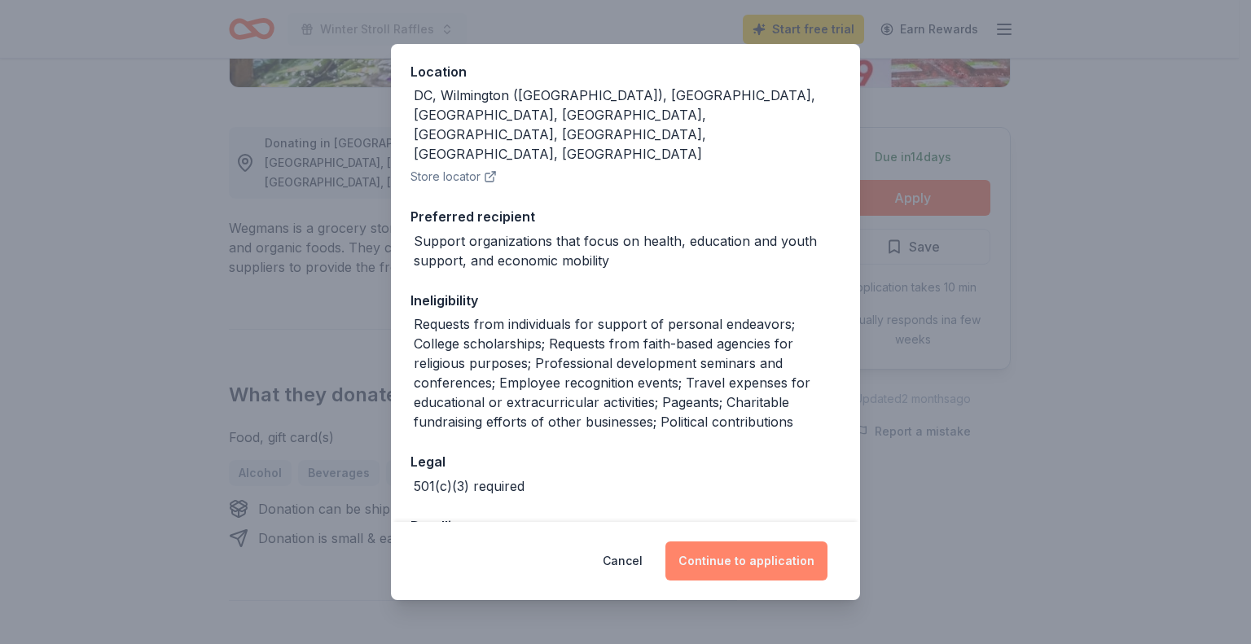
click at [718, 555] on button "Continue to application" at bounding box center [746, 560] width 162 height 39
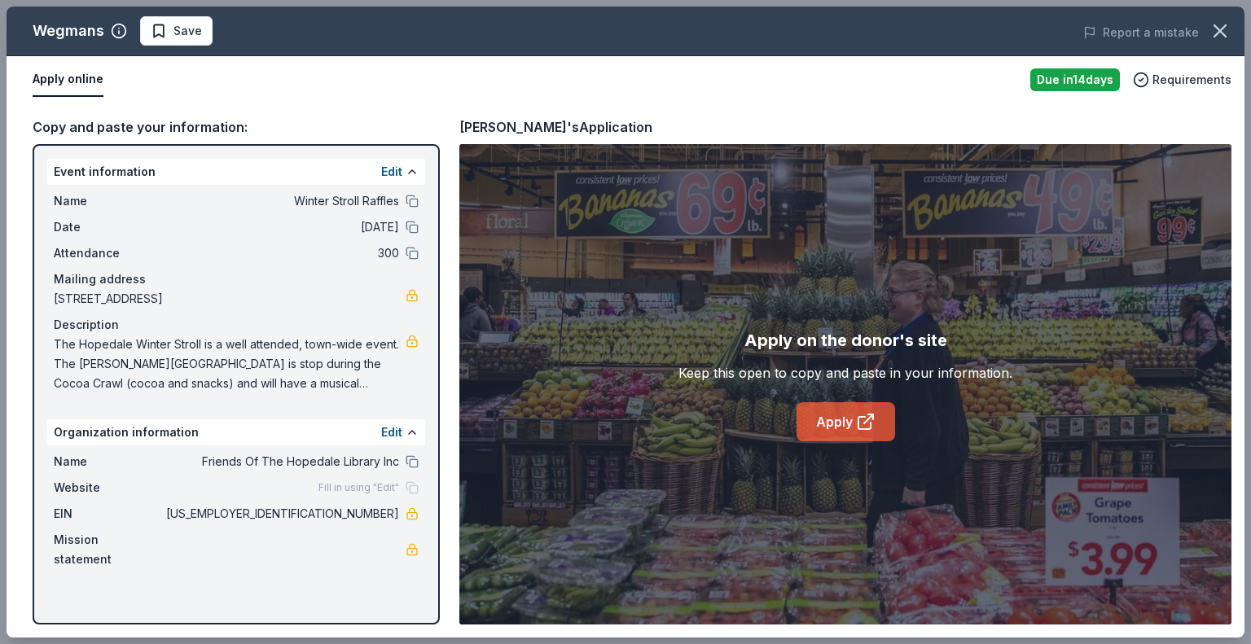
click at [864, 424] on icon at bounding box center [866, 422] width 20 height 20
